Goal: Entertainment & Leisure: Consume media (video, audio)

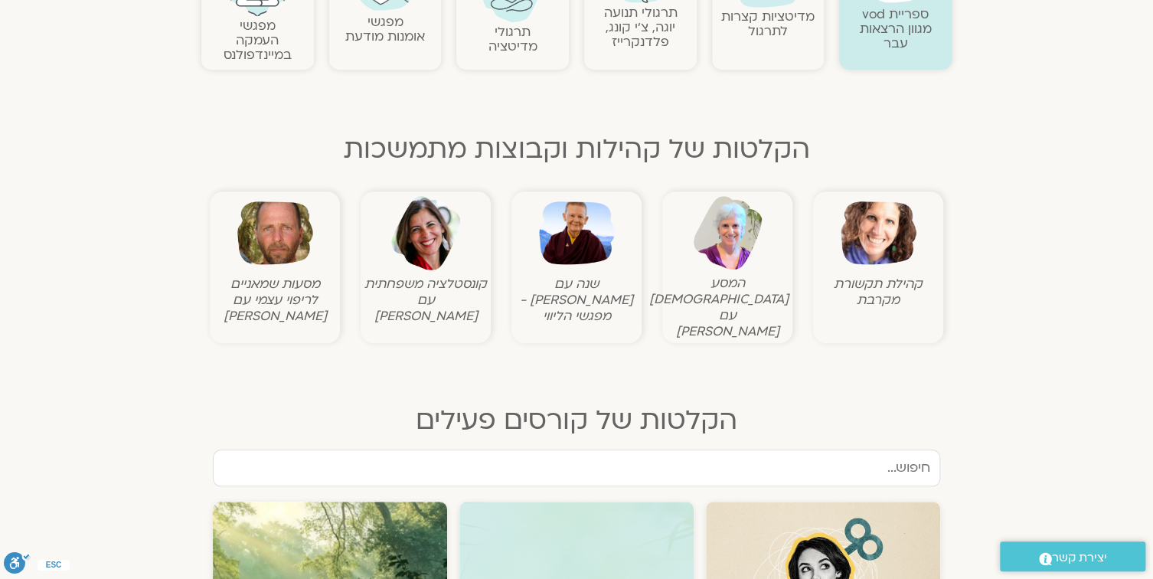
scroll to position [429, 0]
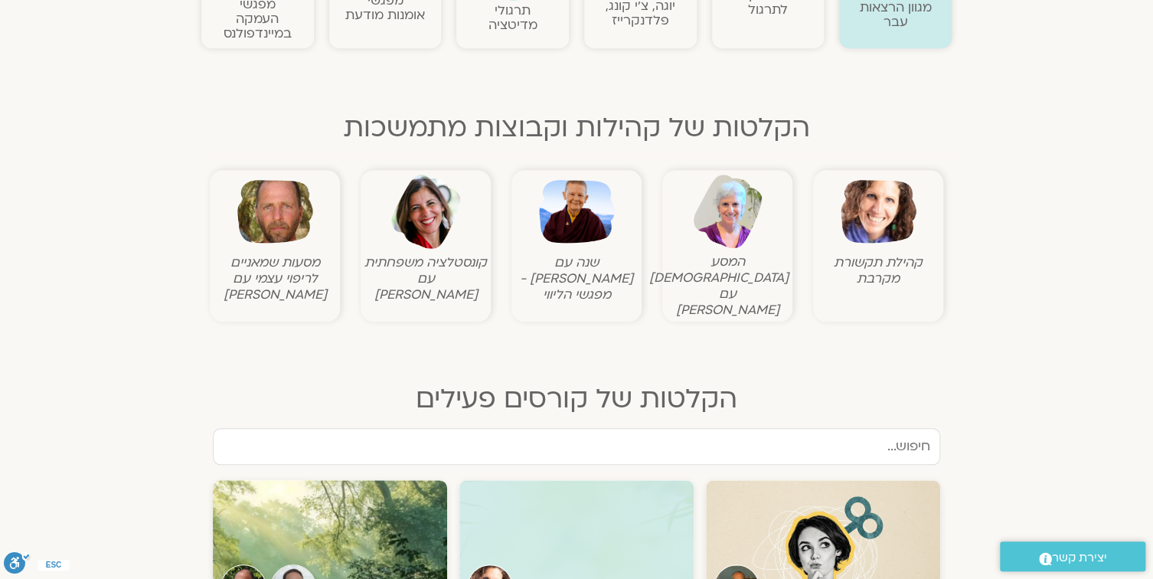
drag, startPoint x: 855, startPoint y: 267, endPoint x: 866, endPoint y: 252, distance: 18.7
click at [857, 263] on figcaption "קהילת תקשורת מקרבת" at bounding box center [878, 270] width 122 height 32
click at [874, 219] on img at bounding box center [878, 212] width 76 height 76
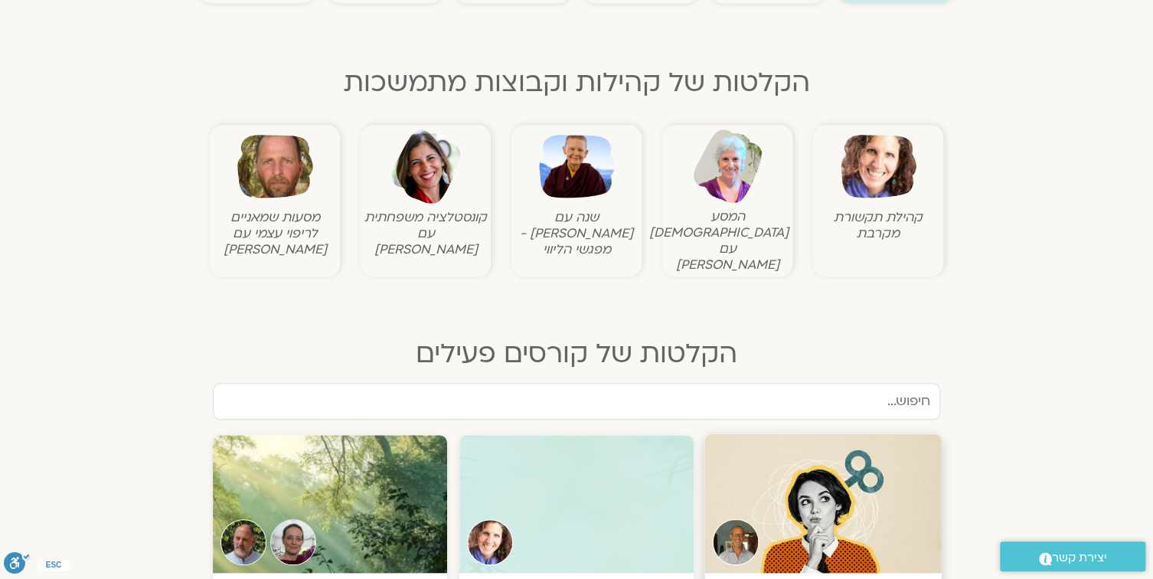
scroll to position [674, 0]
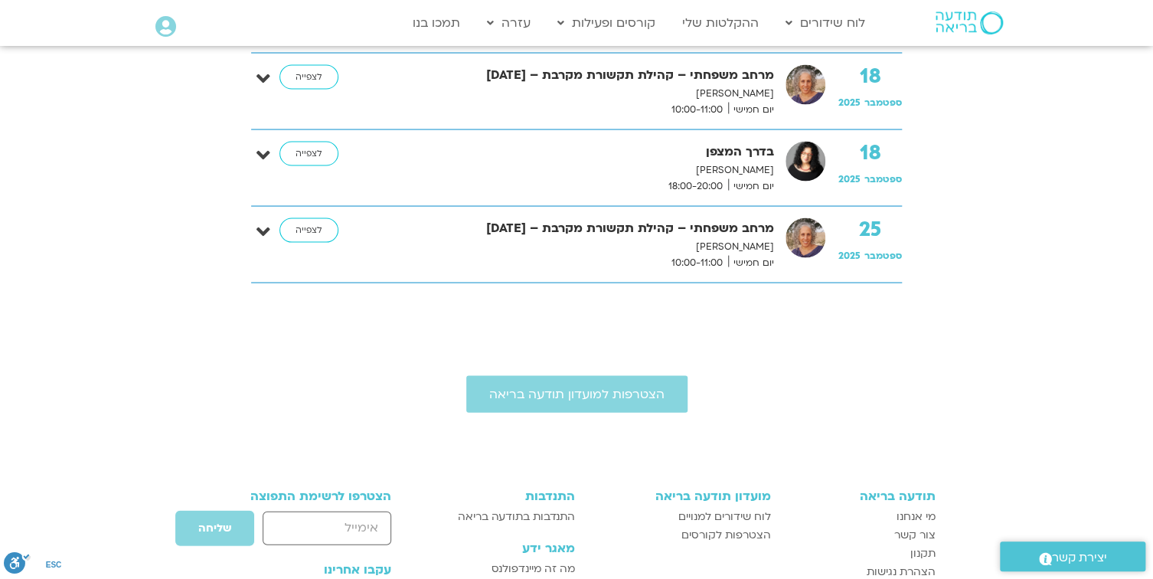
scroll to position [1225, 0]
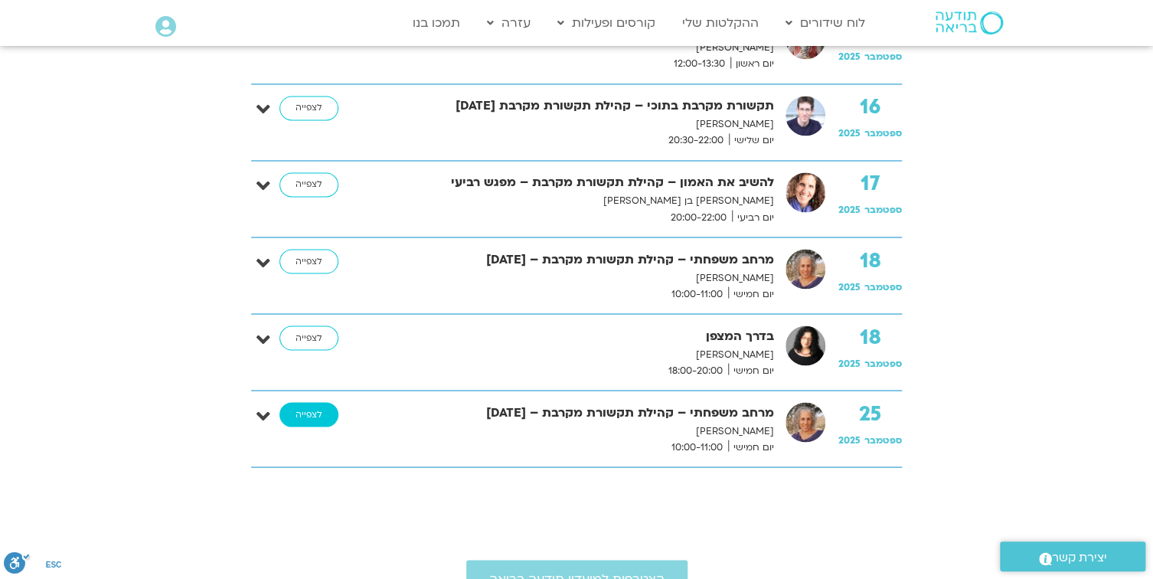
click at [307, 403] on link "לצפייה" at bounding box center [308, 414] width 59 height 24
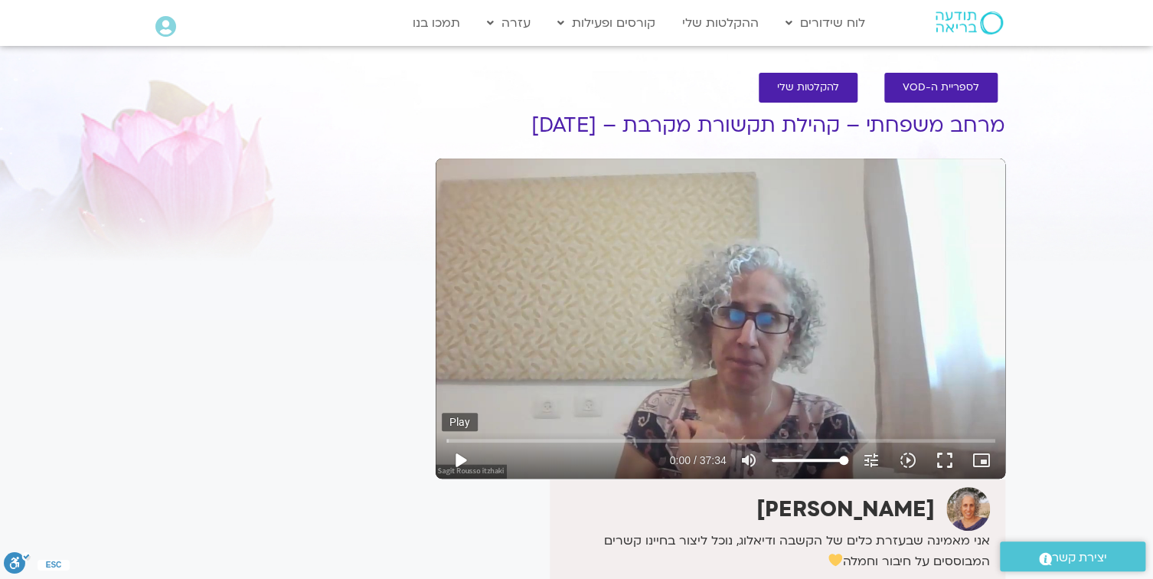
click at [456, 456] on button "play_arrow" at bounding box center [460, 460] width 37 height 37
click at [697, 285] on div "Skip Ad 1:38 pause 0:04 / 37:34 volume_up Mute tune Resolution Auto 720p slow_m…" at bounding box center [720, 318] width 569 height 320
click at [696, 285] on div "Skip Ad 1:38 play_arrow 0:04 / 37:34 volume_up Mute tune Resolution Auto 720p s…" at bounding box center [720, 318] width 569 height 320
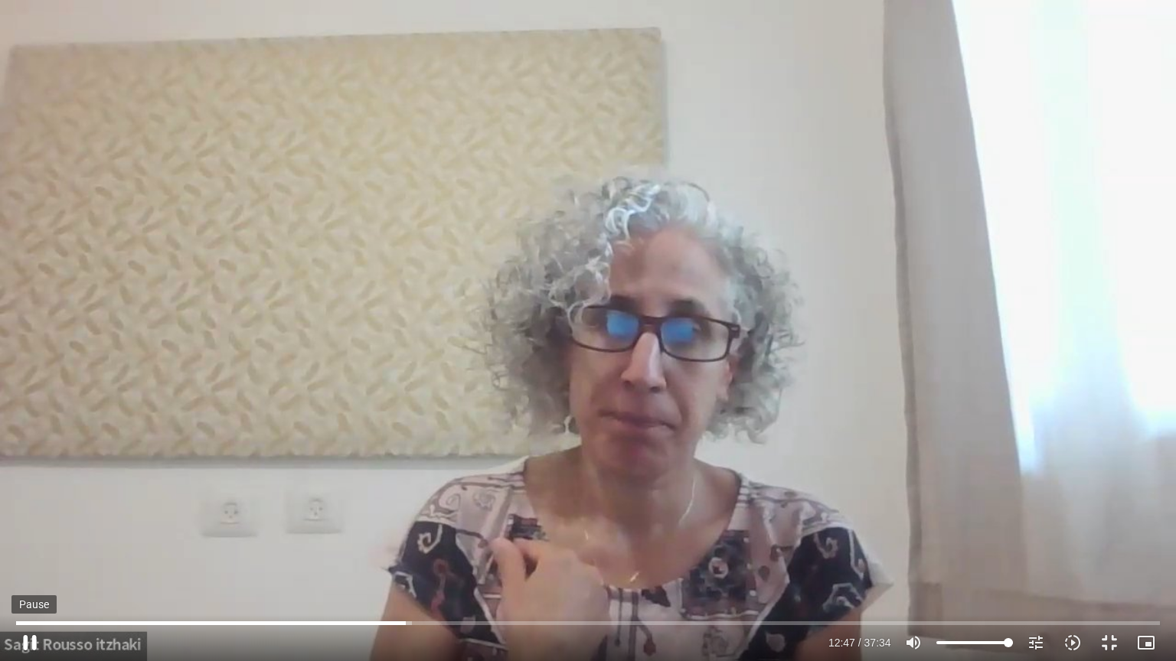
click at [30, 578] on button "pause" at bounding box center [29, 643] width 37 height 37
click at [31, 578] on button "play_arrow" at bounding box center [29, 643] width 37 height 37
click at [534, 534] on div "Skip Ad 23:51 pause 20:22 / 37:34 volume_up Mute tune Resolution Auto 720p slow…" at bounding box center [588, 330] width 1176 height 661
click at [34, 578] on button "play_arrow" at bounding box center [29, 643] width 37 height 37
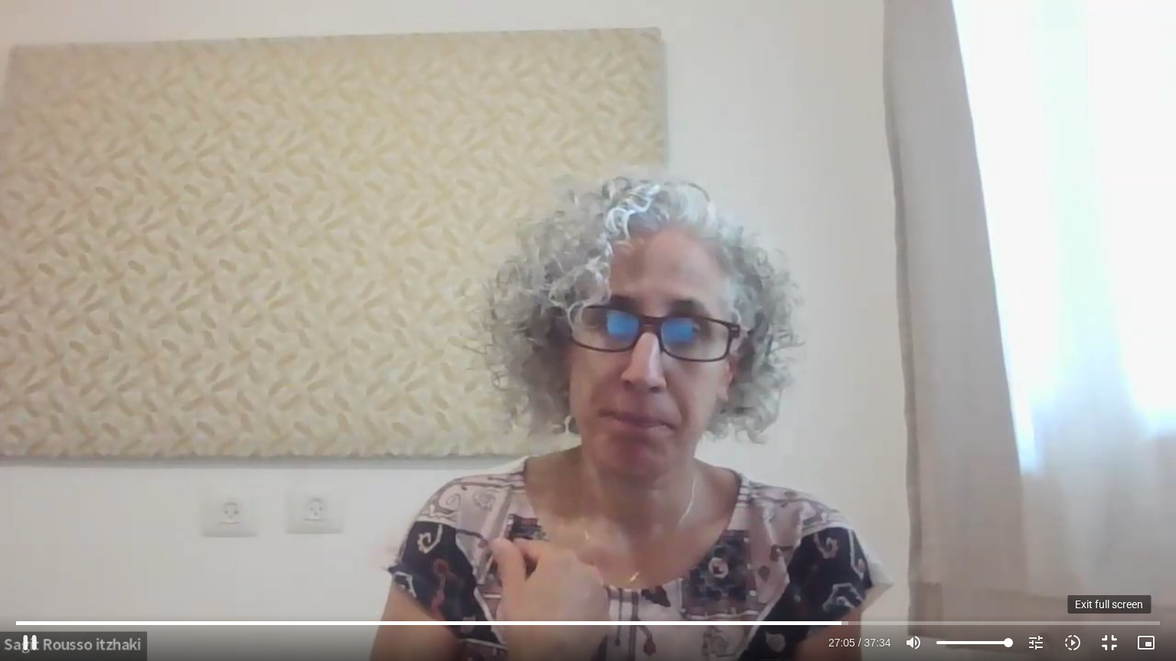
click at [1108, 578] on button "fullscreen_exit" at bounding box center [1109, 643] width 37 height 37
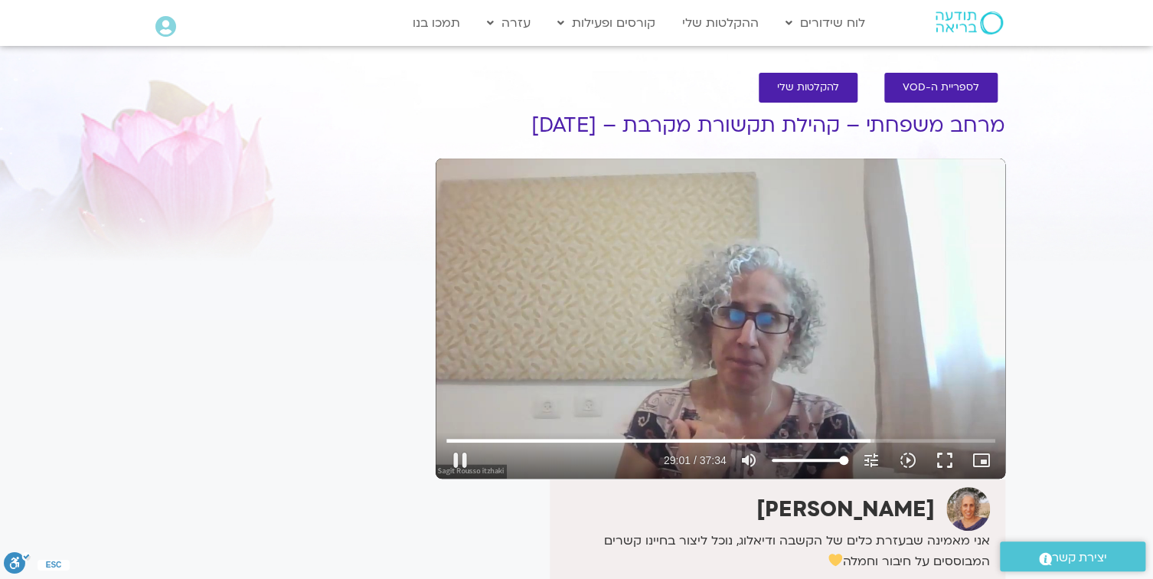
type input "1741.695994"
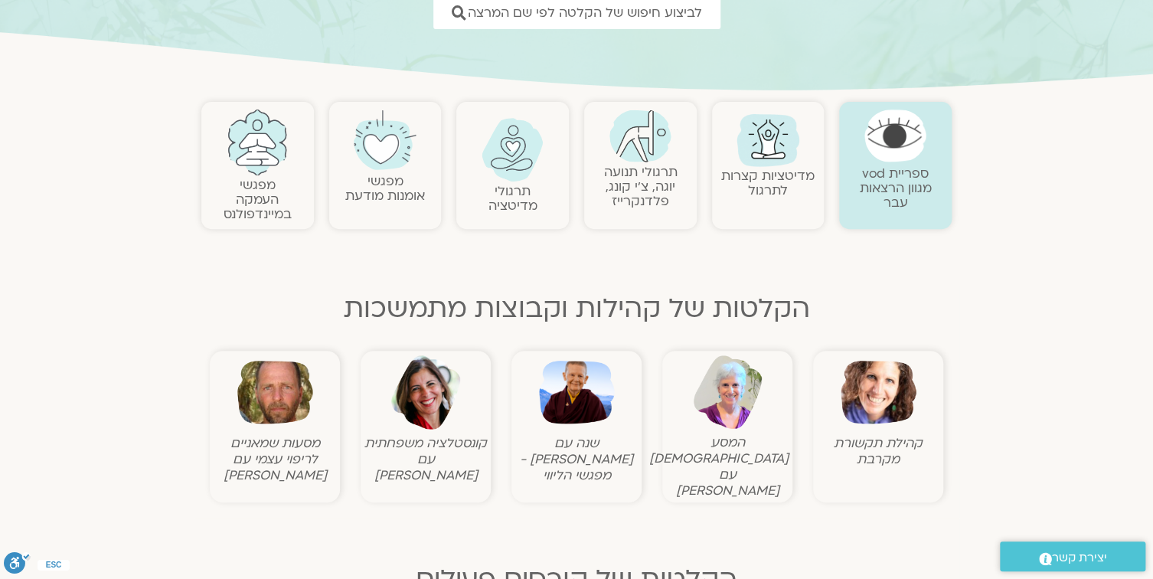
scroll to position [306, 0]
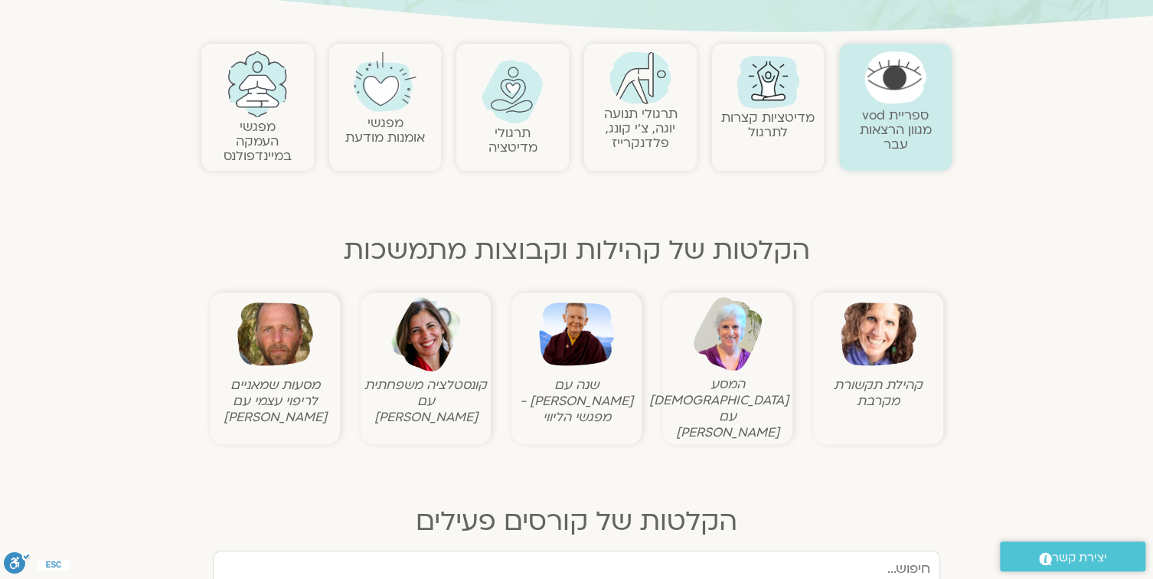
click at [879, 331] on img at bounding box center [878, 334] width 76 height 76
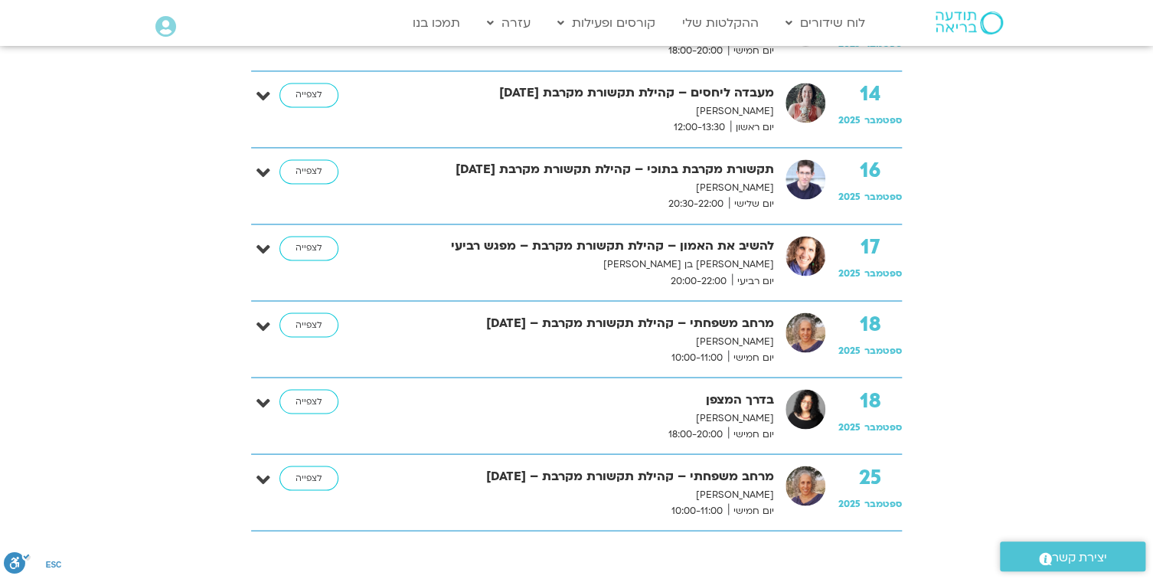
scroll to position [1163, 0]
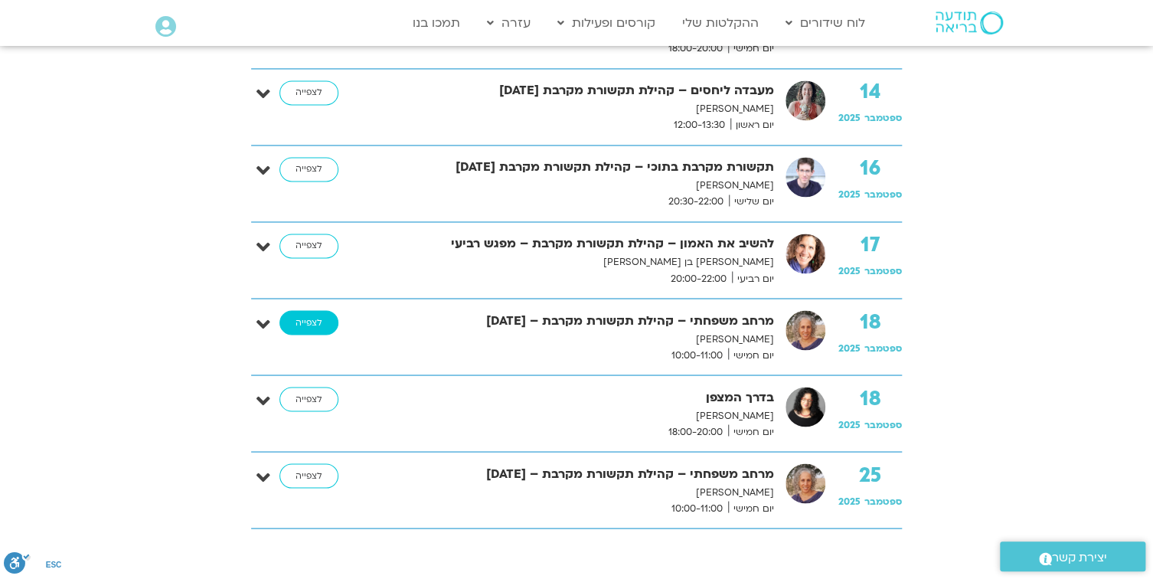
click at [305, 315] on link "לצפייה" at bounding box center [308, 322] width 59 height 24
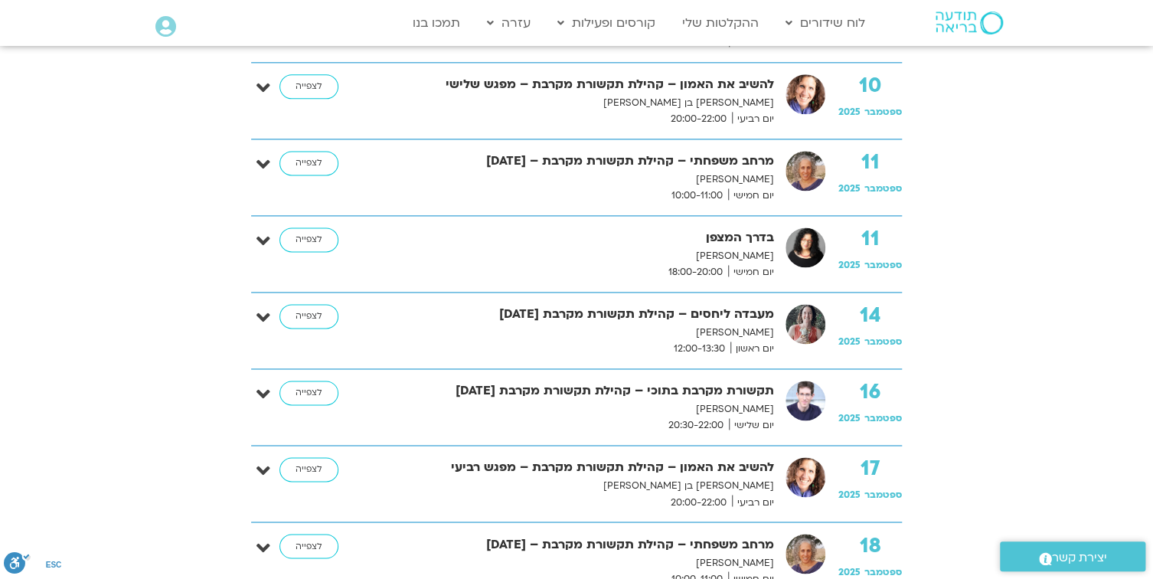
scroll to position [919, 0]
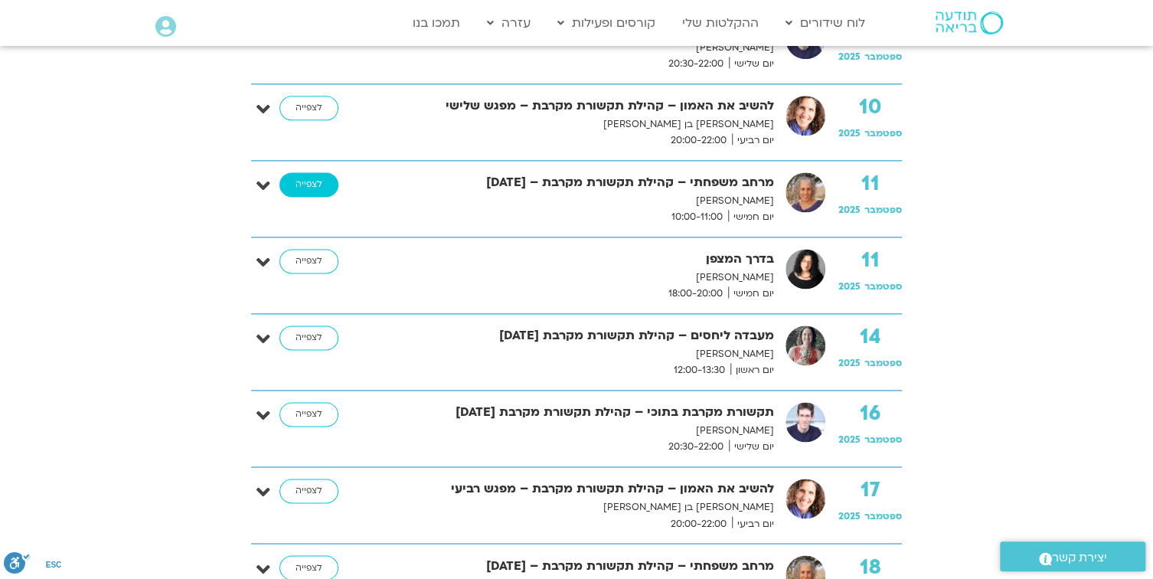
click at [301, 181] on link "לצפייה" at bounding box center [308, 184] width 59 height 24
